Goal: Check status: Check status

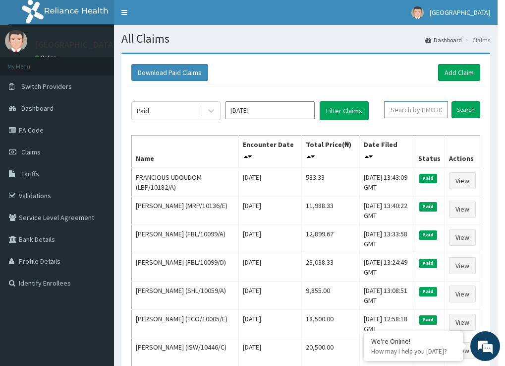
paste input "MCM/10011/B"
type input "MCM/10011/B"
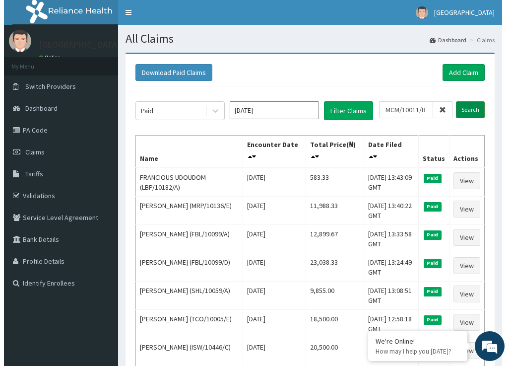
scroll to position [0, 0]
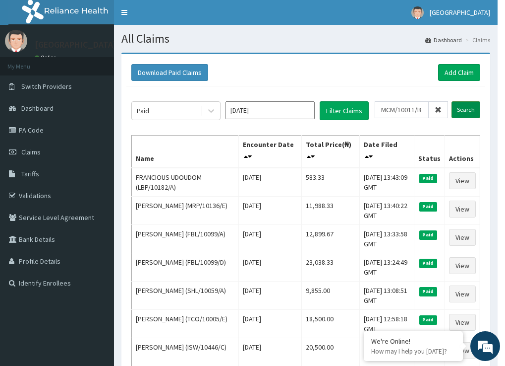
click at [466, 108] on input "Search" at bounding box center [466, 109] width 29 height 17
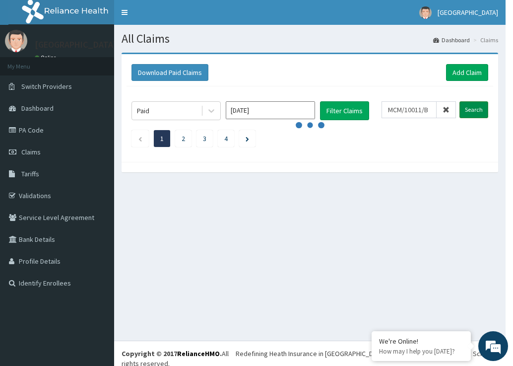
click at [477, 108] on input "Search" at bounding box center [473, 109] width 29 height 17
drag, startPoint x: 476, startPoint y: 109, endPoint x: 468, endPoint y: 109, distance: 7.5
click at [476, 109] on input "Search" at bounding box center [473, 109] width 29 height 17
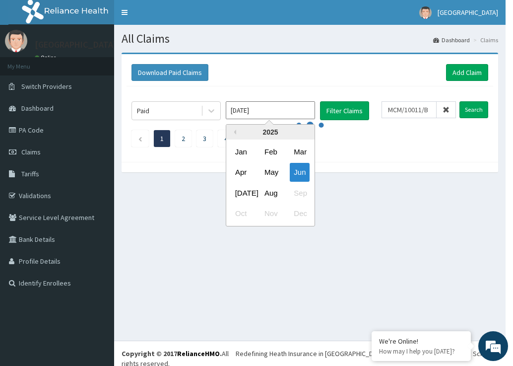
click at [257, 107] on input "Jun 2025" at bounding box center [270, 110] width 89 height 18
drag, startPoint x: 270, startPoint y: 114, endPoint x: 186, endPoint y: 106, distance: 83.7
click at [186, 106] on div "Paid Jun 2025 Previous Year 2025 Jan Feb Mar Apr May Jun Jul Aug Sep Oct Nov De…" at bounding box center [256, 110] width 250 height 19
type input "Jan 1970"
click at [371, 141] on ul "1 2 3 4" at bounding box center [309, 138] width 357 height 17
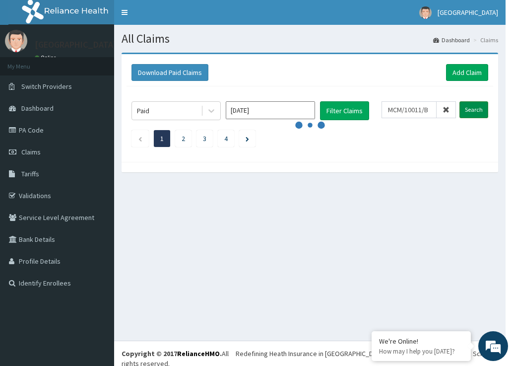
click at [473, 110] on input "Search" at bounding box center [473, 109] width 29 height 17
click at [443, 111] on icon at bounding box center [445, 109] width 7 height 7
click at [263, 111] on input "Jan 1970" at bounding box center [270, 110] width 89 height 18
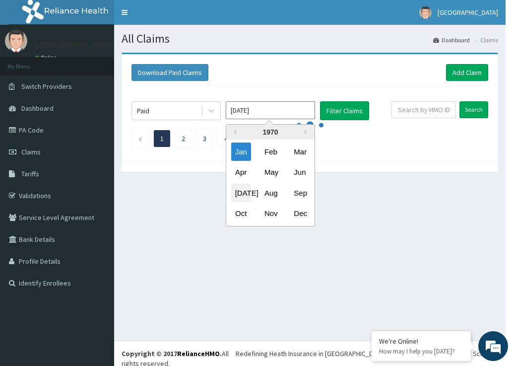
click at [241, 192] on div "Jul" at bounding box center [241, 193] width 20 height 18
type input "Jul 1970"
click at [253, 106] on input "Jul 1970" at bounding box center [270, 110] width 89 height 18
click at [272, 131] on div "1970" at bounding box center [270, 131] width 88 height 15
drag, startPoint x: 272, startPoint y: 131, endPoint x: 239, endPoint y: 129, distance: 33.3
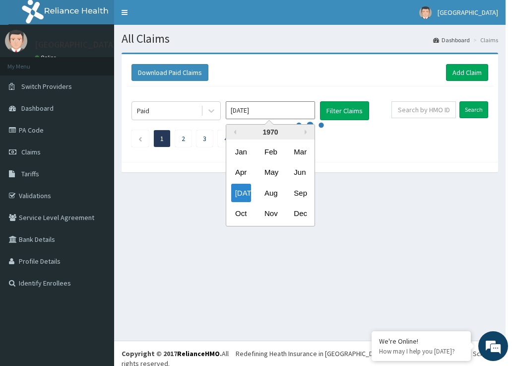
click at [266, 130] on div "1970" at bounding box center [270, 131] width 88 height 15
click at [235, 129] on div "1970" at bounding box center [270, 131] width 88 height 15
click at [274, 130] on div "1970" at bounding box center [270, 131] width 88 height 15
click at [270, 130] on div "1970" at bounding box center [270, 131] width 88 height 15
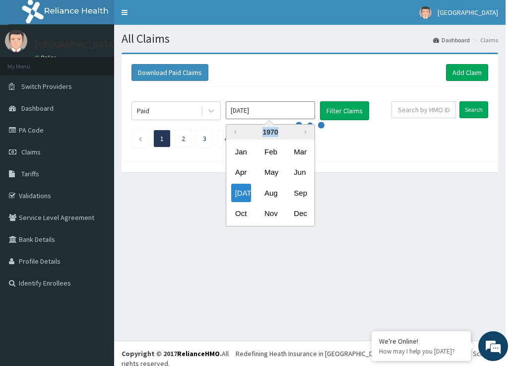
click at [270, 130] on div "1970" at bounding box center [270, 131] width 88 height 15
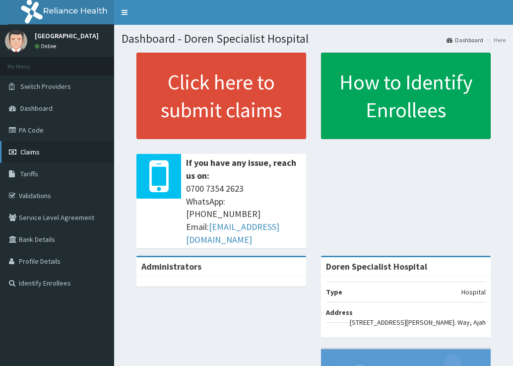
click at [50, 150] on link "Claims" at bounding box center [57, 152] width 114 height 22
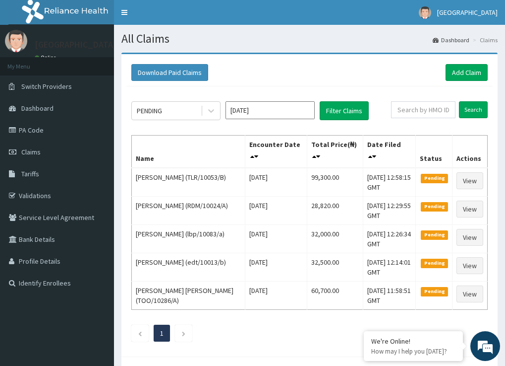
click at [242, 113] on input "Aug 2025" at bounding box center [270, 110] width 89 height 18
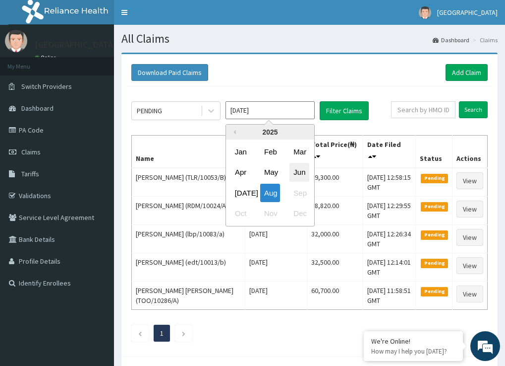
click at [304, 172] on div "Jun" at bounding box center [300, 172] width 20 height 18
type input "Jun 2025"
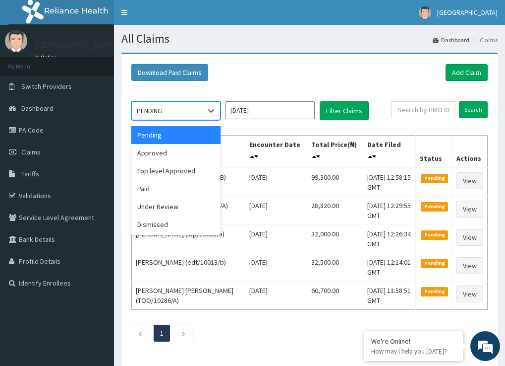
click at [179, 108] on div "PENDING" at bounding box center [166, 111] width 69 height 16
click at [173, 185] on div "Paid" at bounding box center [175, 189] width 89 height 18
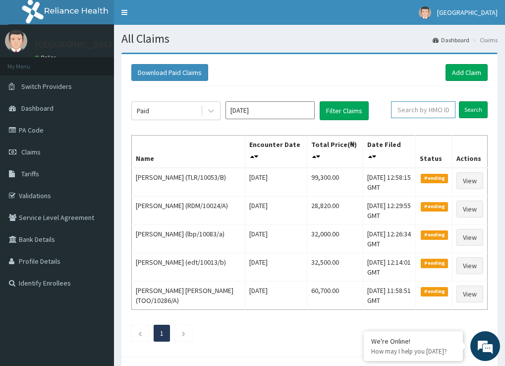
click at [424, 111] on input "text" at bounding box center [423, 109] width 64 height 17
paste input "MCM/10011/B"
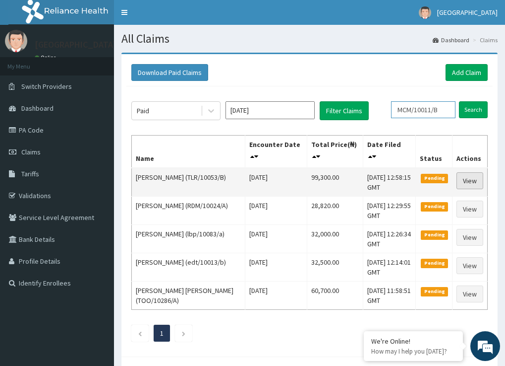
scroll to position [0, 3]
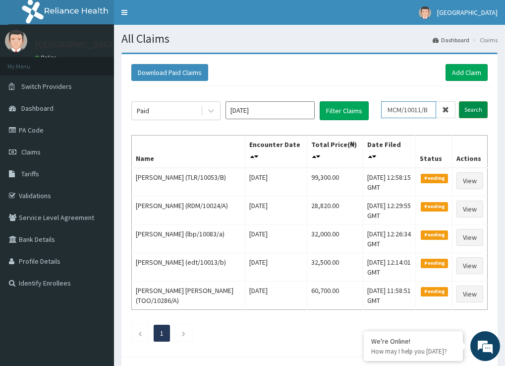
type input "MCM/10011/B"
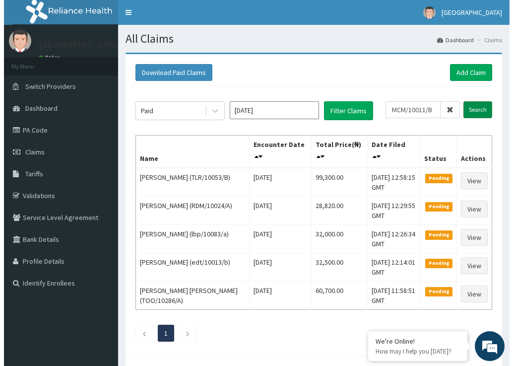
scroll to position [0, 0]
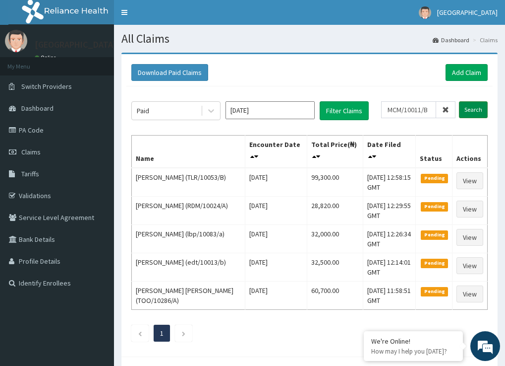
click at [469, 106] on input "Search" at bounding box center [473, 109] width 29 height 17
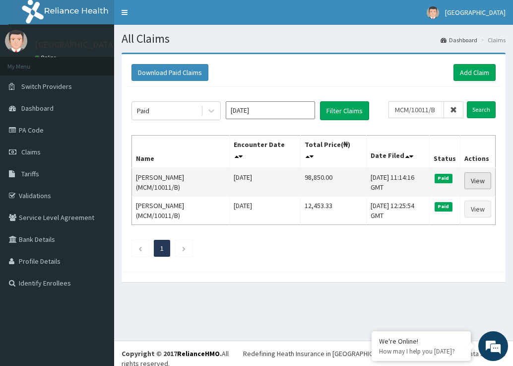
click at [479, 181] on link "View" at bounding box center [477, 180] width 27 height 17
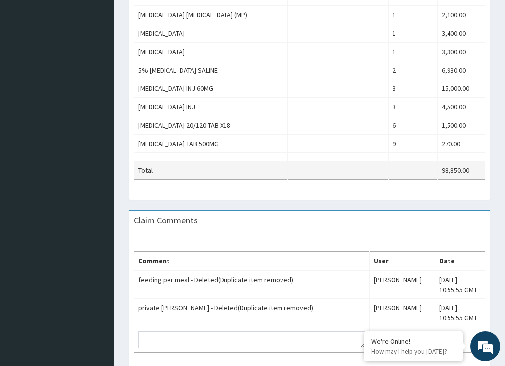
scroll to position [547, 0]
